Goal: Obtain resource: Download file/media

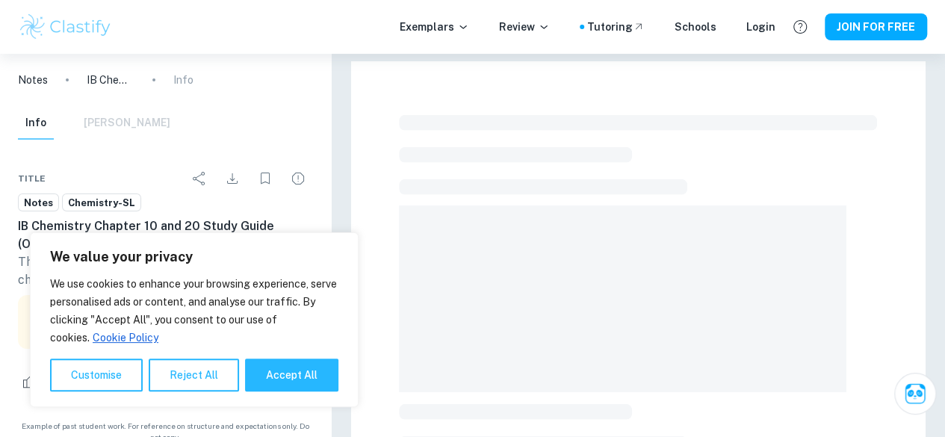
scroll to position [382, 0]
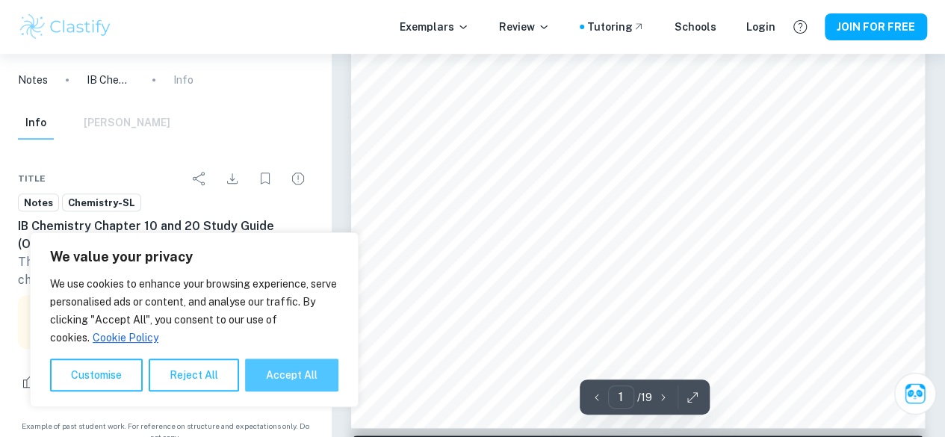
click at [299, 371] on button "Accept All" at bounding box center [291, 374] width 93 height 33
checkbox input "true"
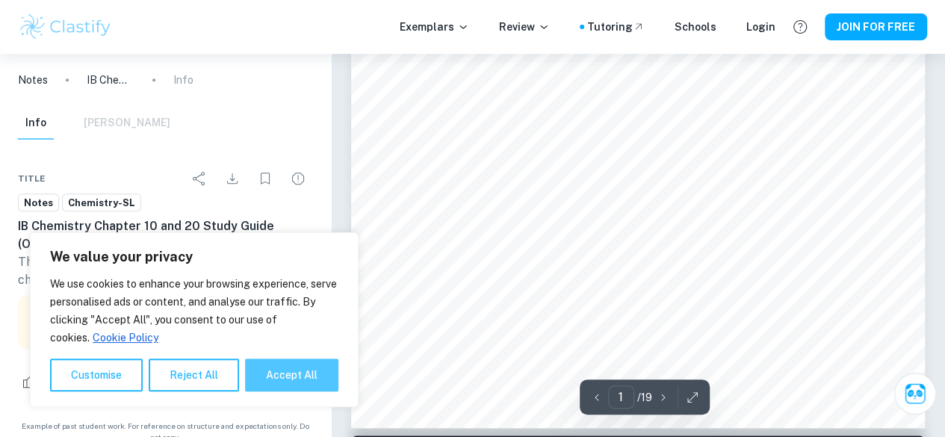
checkbox input "true"
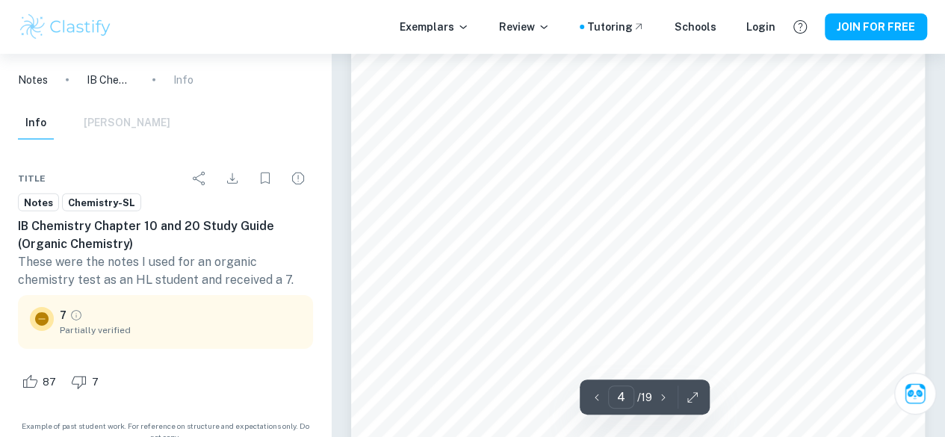
scroll to position [2203, 0]
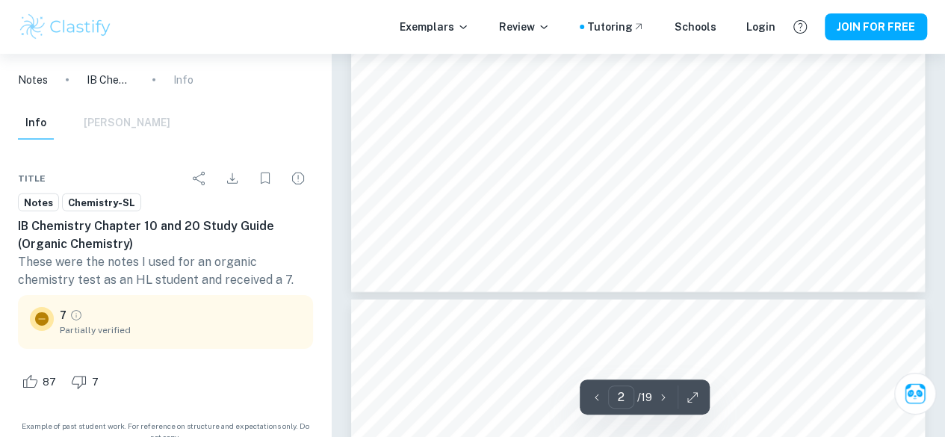
type input "1"
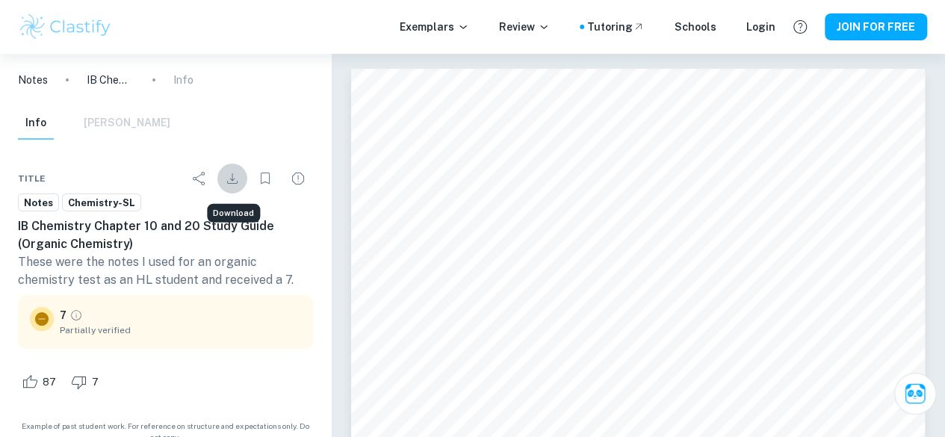
click at [229, 181] on icon "Download" at bounding box center [232, 179] width 18 height 18
